Goal: Find specific page/section: Find specific page/section

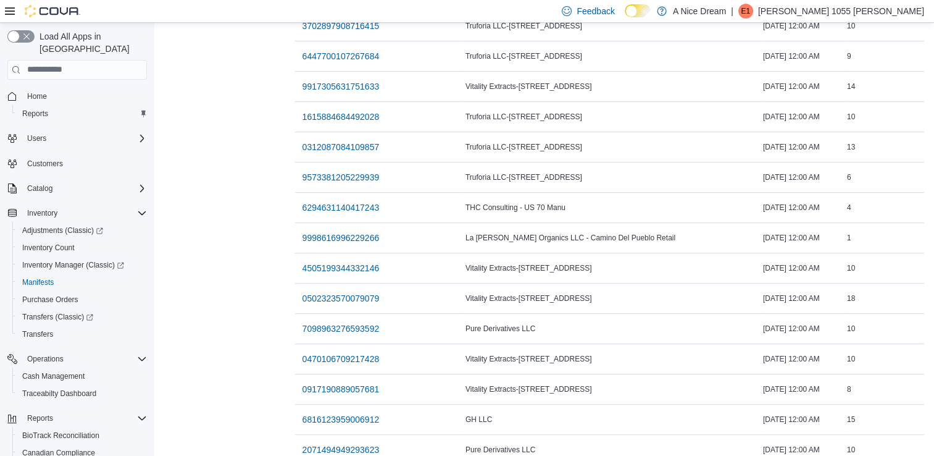
scroll to position [72, 0]
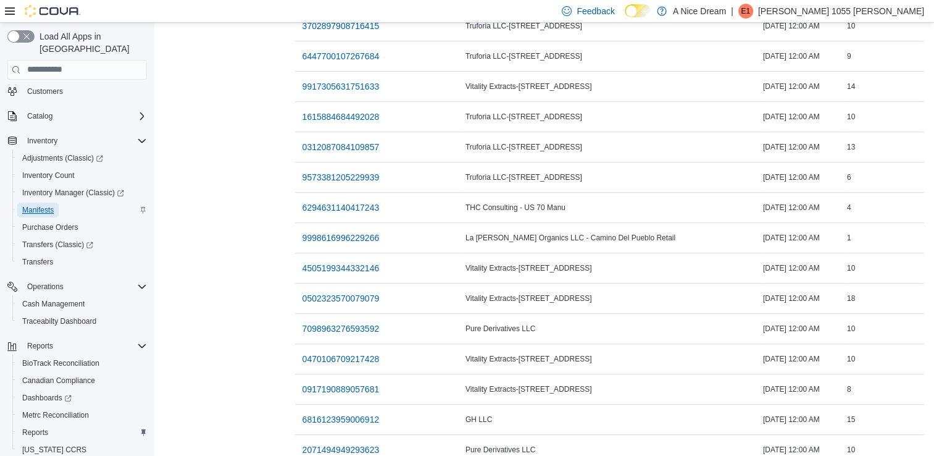
click at [37, 202] on span "Manifests" at bounding box center [37, 209] width 31 height 15
